Goal: Task Accomplishment & Management: Complete application form

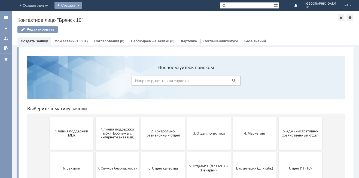
click at [82, 7] on div "Создать" at bounding box center [68, 5] width 28 height 7
click at [97, 15] on link "Заявка" at bounding box center [76, 16] width 41 height 7
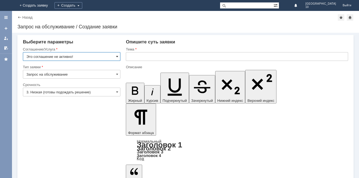
click at [117, 57] on span at bounding box center [117, 56] width 2 height 4
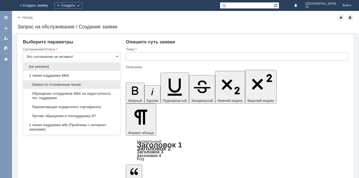
click at [86, 83] on span "Заявка по отложенным чекам" at bounding box center [71, 84] width 90 height 4
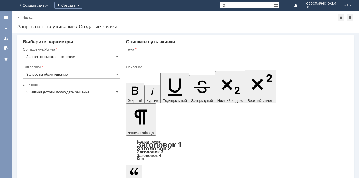
type input "Заявка по отложенным чекам"
click at [116, 91] on span at bounding box center [117, 92] width 2 height 4
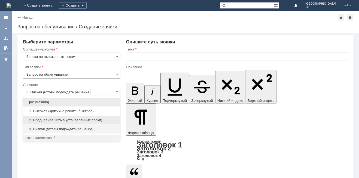
click at [81, 118] on span "2. Средняя (решить в установленные сроки)" at bounding box center [71, 120] width 90 height 4
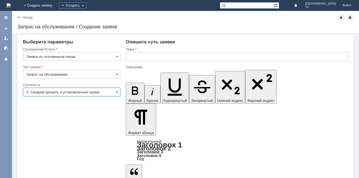
type input "2. Средняя (решить в установленные сроки)"
click at [139, 56] on input "text" at bounding box center [237, 56] width 222 height 9
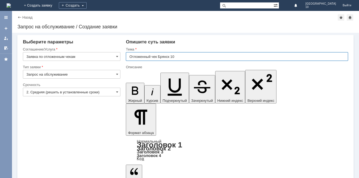
type input "Отложенный чек Брянск 10"
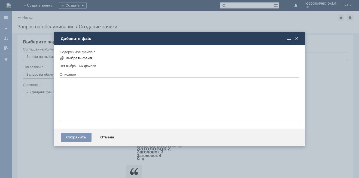
click at [86, 58] on div "Выбрать файл" at bounding box center [79, 58] width 26 height 4
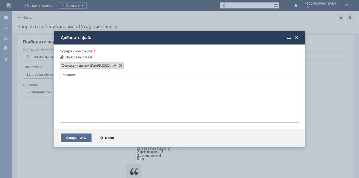
click at [68, 139] on div "Сохранить" at bounding box center [76, 137] width 31 height 9
